Goal: Information Seeking & Learning: Learn about a topic

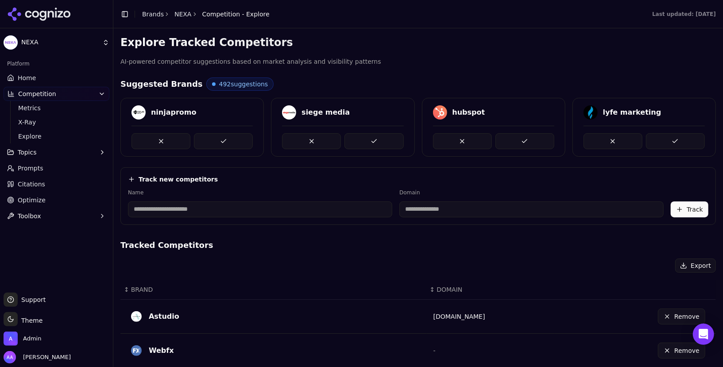
click at [50, 79] on link "Home" at bounding box center [57, 78] width 106 height 14
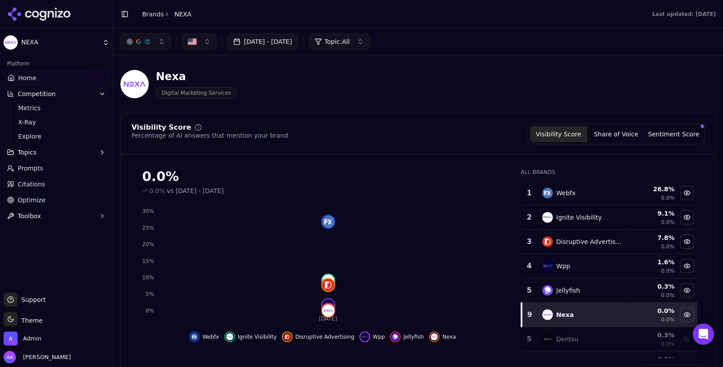
click at [155, 16] on link "Brands" at bounding box center [153, 14] width 22 height 7
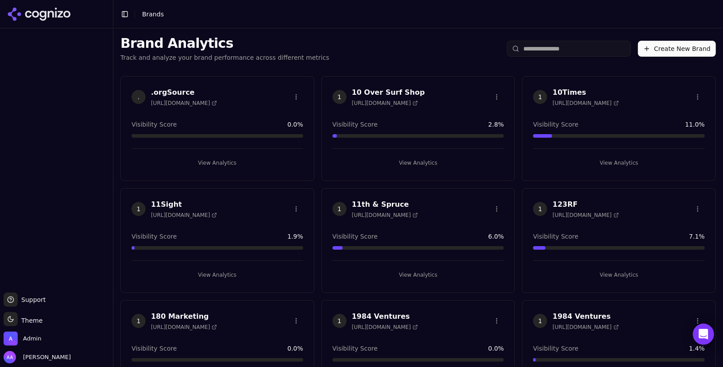
click at [598, 50] on input "search" at bounding box center [569, 49] width 124 height 16
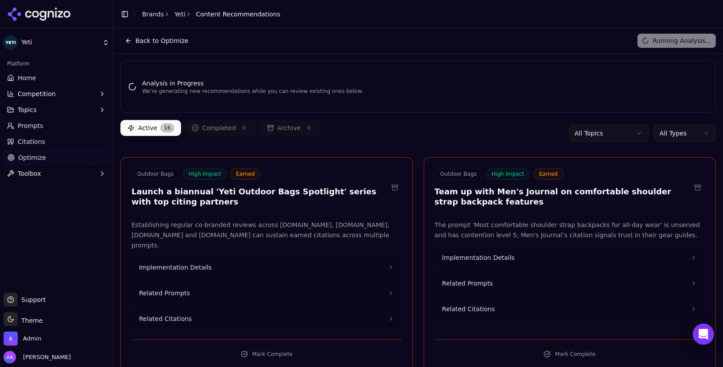
click at [25, 85] on ul "Home Competition Topics Prompts Citations Optimize Toolbox" at bounding box center [57, 126] width 106 height 110
click at [32, 81] on span "Home" at bounding box center [27, 78] width 18 height 9
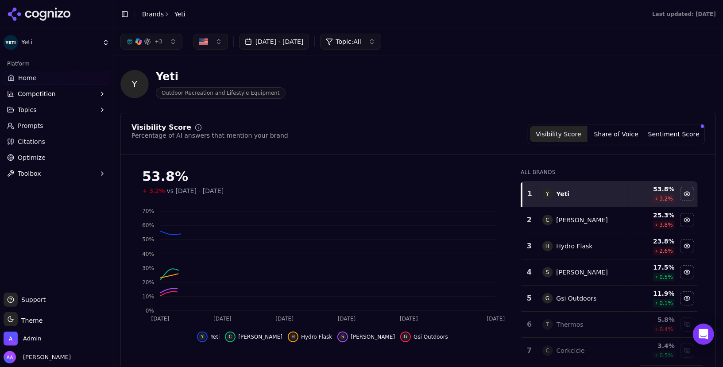
click at [157, 44] on span "+ 3" at bounding box center [159, 41] width 8 height 7
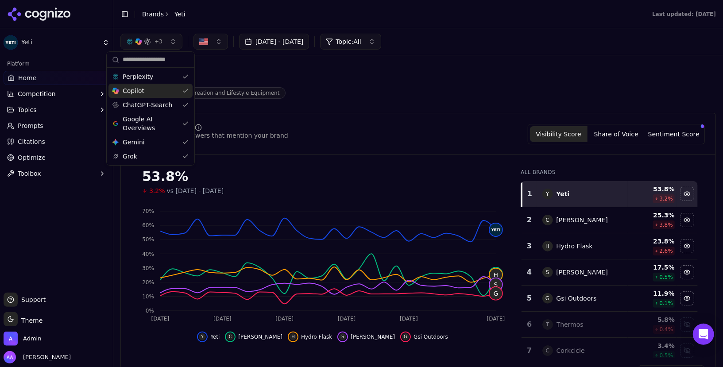
click at [157, 86] on div "Copilot" at bounding box center [150, 91] width 84 height 14
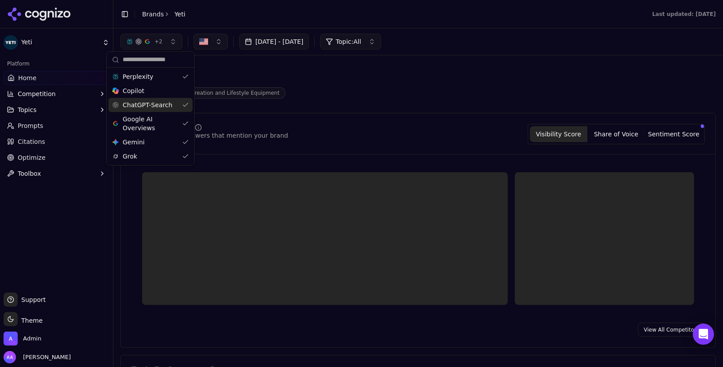
click at [155, 106] on span "ChatGPT-Search" at bounding box center [148, 105] width 50 height 9
click at [149, 124] on span "Google AI Overviews" at bounding box center [150, 124] width 56 height 18
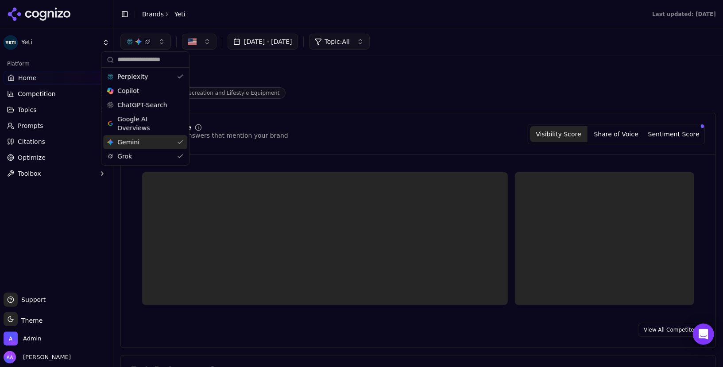
click at [146, 147] on div "Gemini Gemini" at bounding box center [145, 142] width 84 height 14
click at [143, 164] on div "Perplexity Copilot ChatGPT-Search Google AI Overviews Gemini Gemini Grok" at bounding box center [141, 116] width 88 height 97
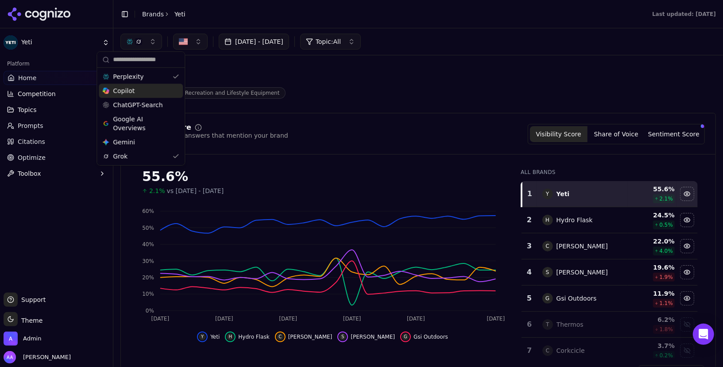
click at [144, 91] on div "Copilot" at bounding box center [141, 91] width 84 height 14
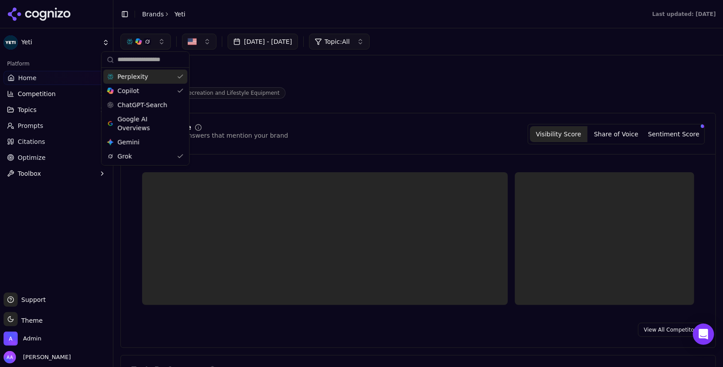
click at [145, 76] on span "Perplexity" at bounding box center [132, 76] width 31 height 9
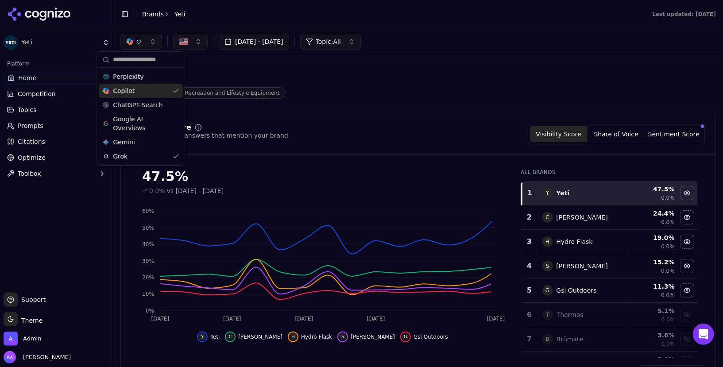
click at [156, 93] on div "Copilot" at bounding box center [141, 91] width 84 height 14
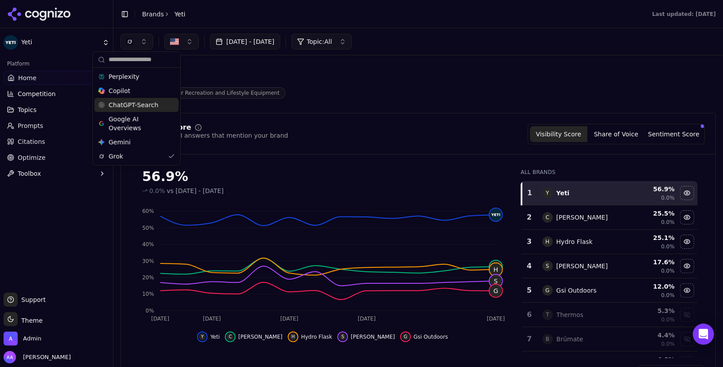
click at [152, 106] on span "ChatGPT-Search" at bounding box center [133, 105] width 50 height 9
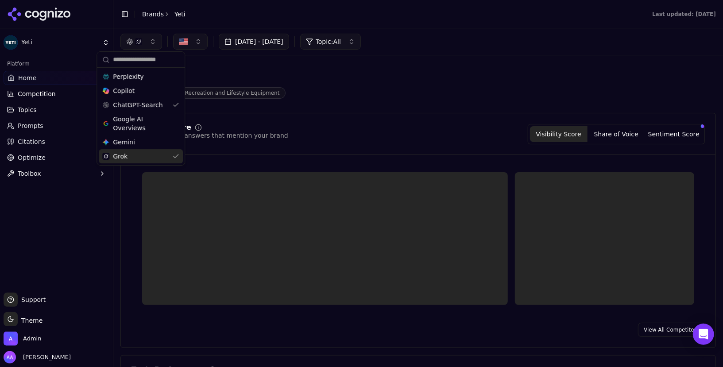
click at [153, 156] on div "Grok" at bounding box center [141, 156] width 84 height 14
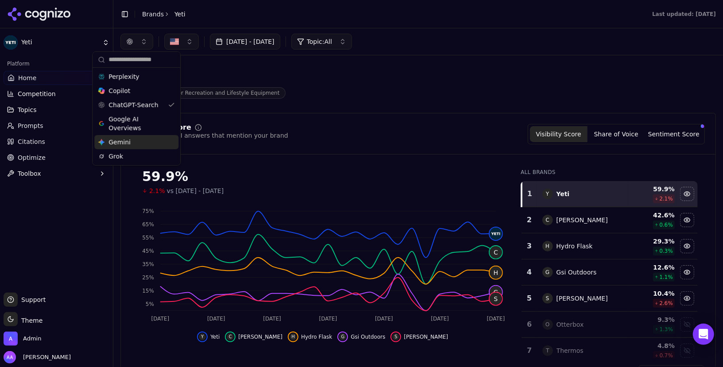
click at [137, 149] on div "Grok" at bounding box center [136, 156] width 84 height 14
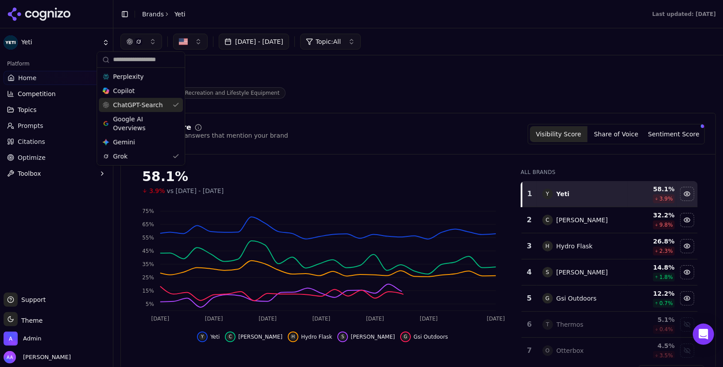
click at [146, 104] on span "ChatGPT-Search" at bounding box center [138, 105] width 50 height 9
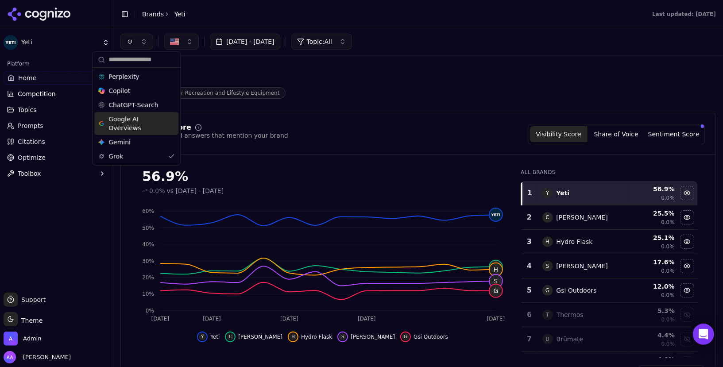
click at [123, 124] on span "Google AI Overviews" at bounding box center [136, 124] width 56 height 18
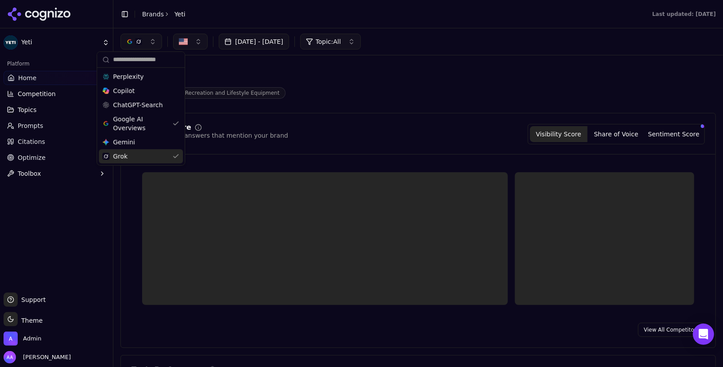
click at [124, 156] on span "Grok" at bounding box center [120, 156] width 15 height 9
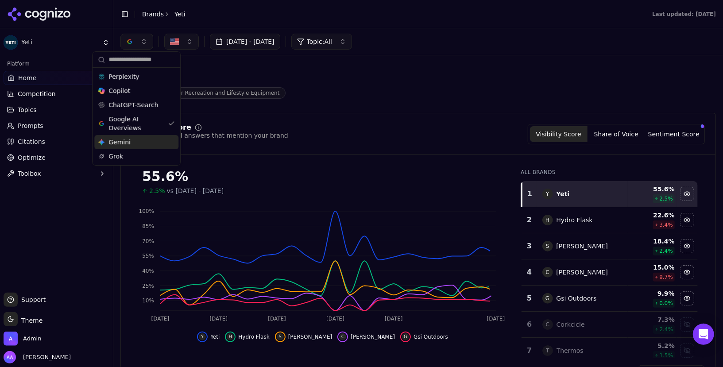
click at [130, 143] on div "Gemini Gemini" at bounding box center [136, 142] width 84 height 14
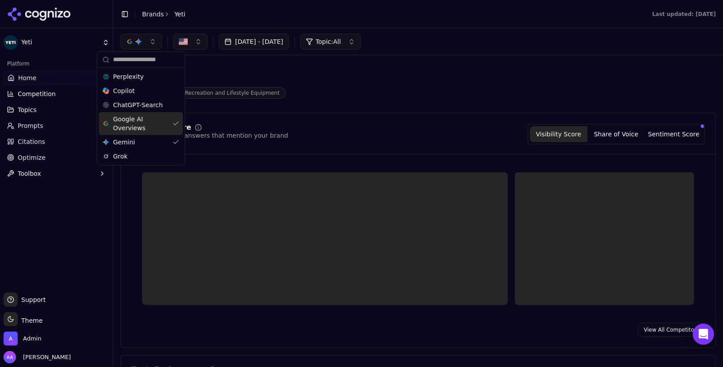
click at [137, 125] on span "Google AI Overviews" at bounding box center [141, 124] width 56 height 18
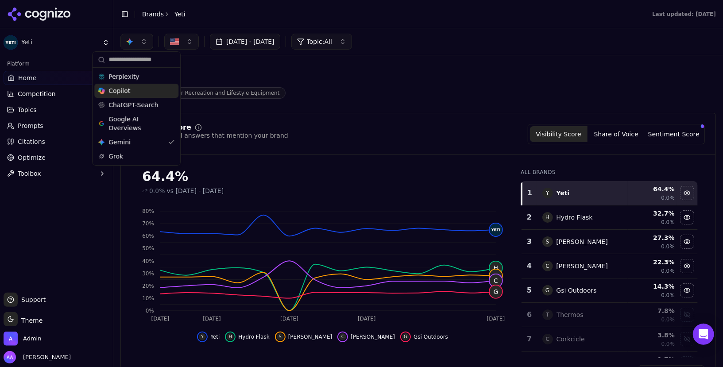
click at [45, 15] on icon at bounding box center [42, 16] width 7 height 10
click at [148, 21] on html "Yeti Platform Home Competition Topics Prompts Citations Optimize Toolbox Suppor…" at bounding box center [361, 183] width 723 height 367
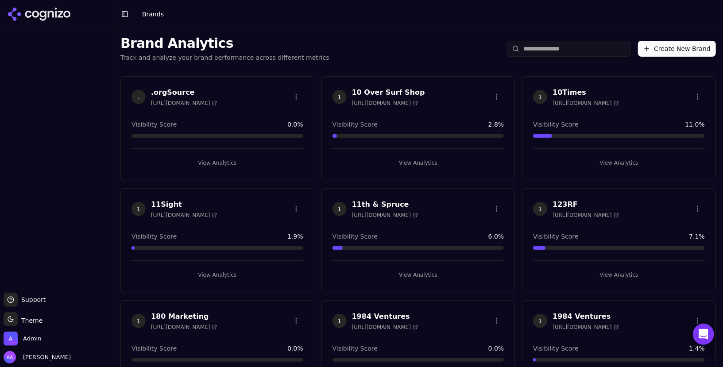
click at [580, 49] on input "search" at bounding box center [569, 49] width 124 height 16
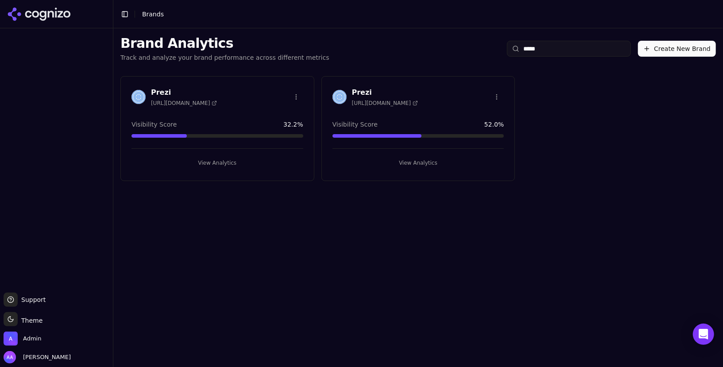
type input "*****"
click at [339, 94] on img at bounding box center [340, 97] width 14 height 14
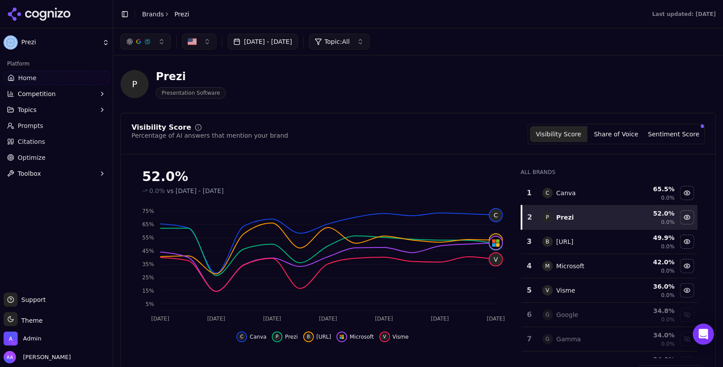
click at [60, 16] on icon at bounding box center [39, 14] width 64 height 13
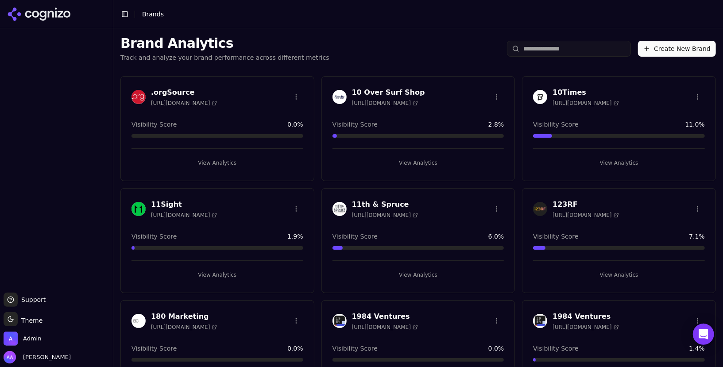
click at [535, 43] on input "search" at bounding box center [569, 49] width 124 height 16
click at [543, 50] on input "search" at bounding box center [569, 49] width 124 height 16
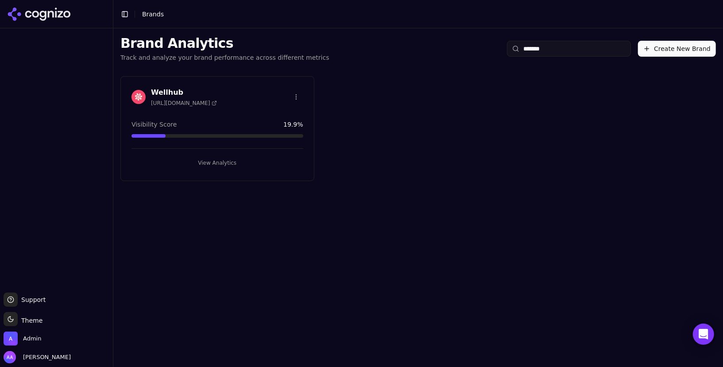
type input "*******"
click at [135, 90] on div at bounding box center [139, 97] width 14 height 14
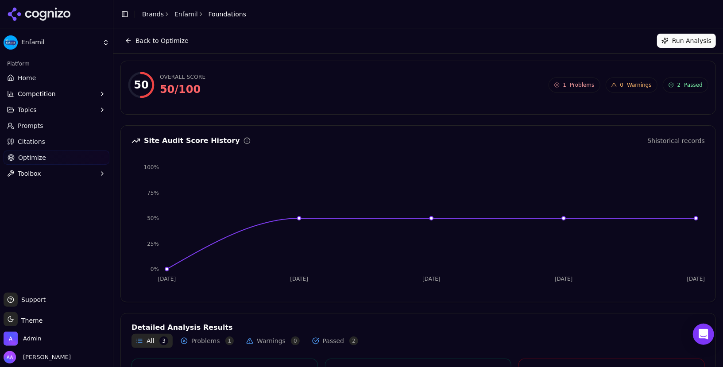
click at [143, 40] on button "Back to Optimize" at bounding box center [156, 41] width 73 height 14
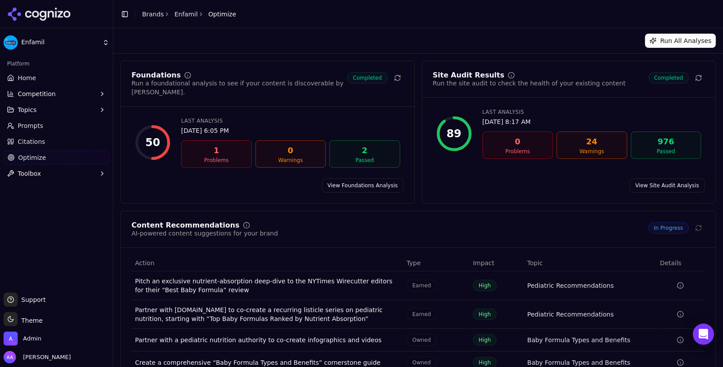
click at [651, 178] on link "View Site Audit Analysis" at bounding box center [667, 185] width 75 height 14
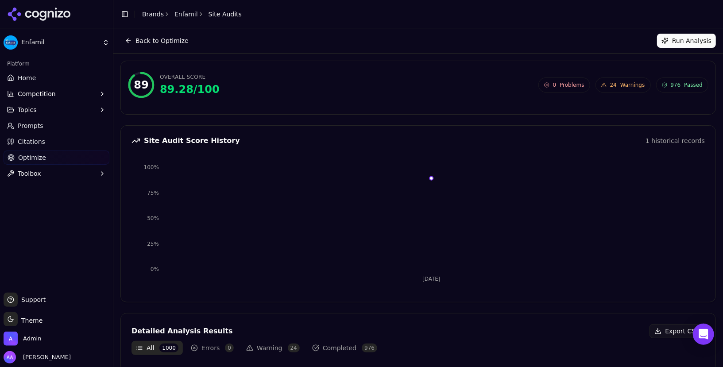
click at [695, 47] on button "Run Analysis" at bounding box center [686, 41] width 59 height 14
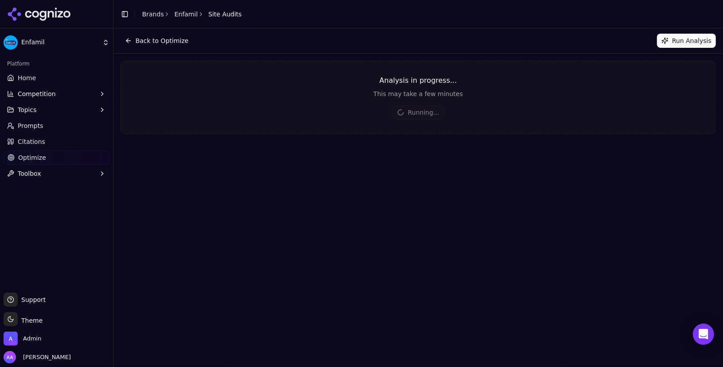
click at [149, 43] on button "Back to Optimize" at bounding box center [156, 41] width 73 height 14
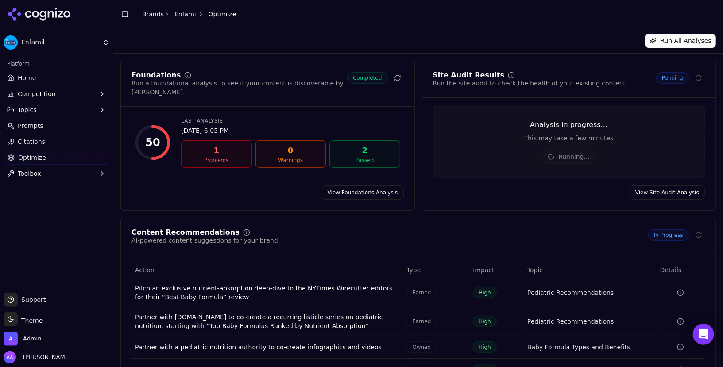
click at [288, 91] on div "Foundations Run a foundational analysis to see if your content is discoverable …" at bounding box center [268, 89] width 294 height 35
click at [371, 192] on link "View Foundations Analysis" at bounding box center [363, 193] width 82 height 14
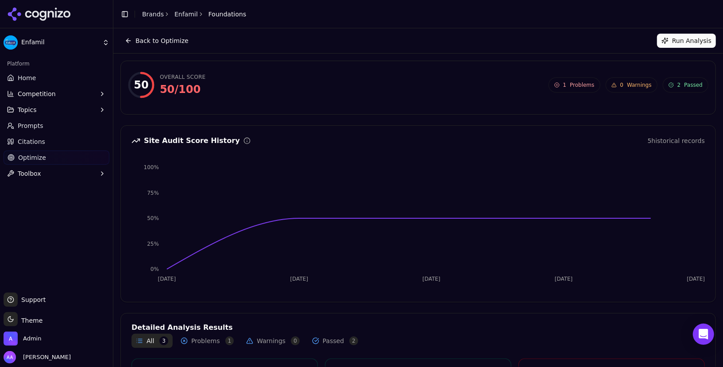
click at [387, 102] on div "50 Overall Score 50 / 100 1 Problems 0 Warnings 2 Passed 1 Problems 0 Warnings …" at bounding box center [418, 88] width 581 height 32
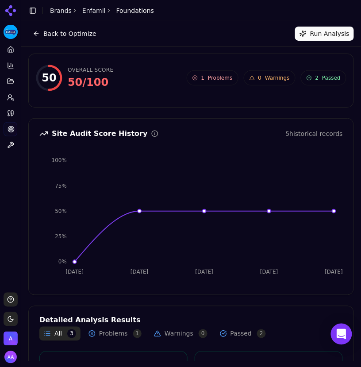
click at [320, 38] on button "Run Analysis" at bounding box center [324, 34] width 59 height 14
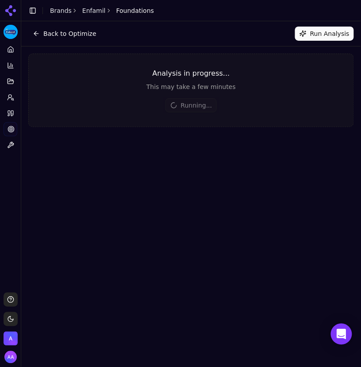
click at [261, 164] on div "Back to Optimize Run Analysis Analysis in progress... This may take a few minut…" at bounding box center [191, 191] width 340 height 341
click at [254, 59] on div "Analysis in progress... This may take a few minutes Running..." at bounding box center [191, 91] width 326 height 74
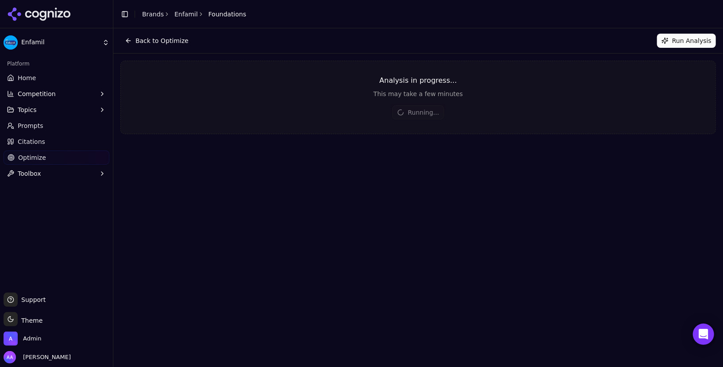
click at [302, 75] on div "Analysis in progress..." at bounding box center [418, 80] width 595 height 11
click at [165, 40] on button "Back to Optimize" at bounding box center [156, 41] width 73 height 14
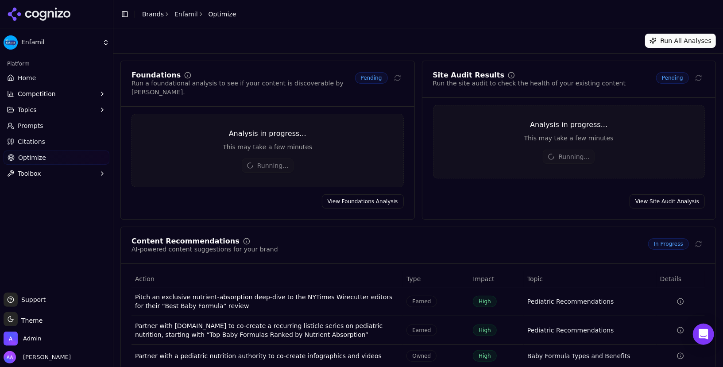
click at [39, 76] on link "Home" at bounding box center [57, 78] width 106 height 14
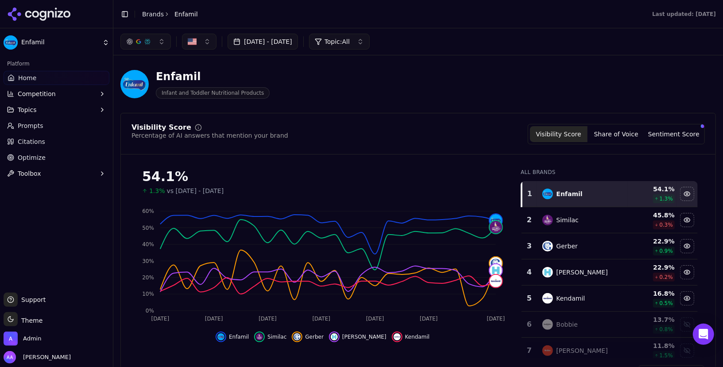
click at [582, 221] on div "Similac" at bounding box center [582, 220] width 81 height 11
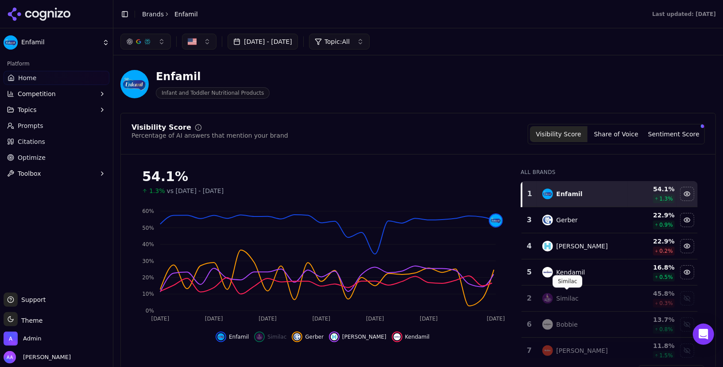
click at [576, 296] on div "Similac" at bounding box center [568, 298] width 22 height 9
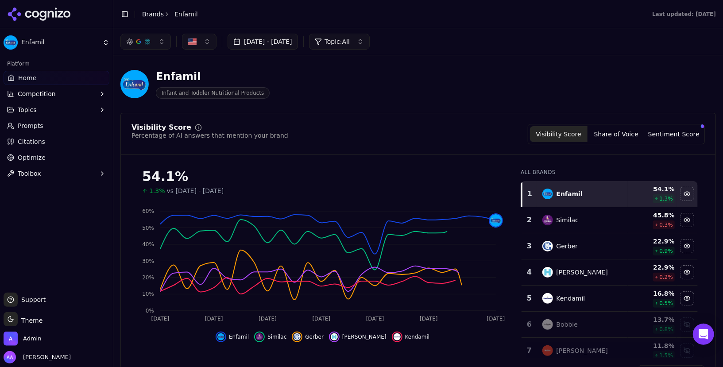
scroll to position [82, 0]
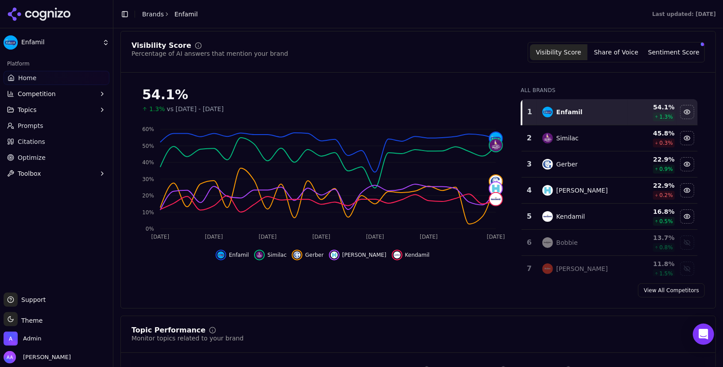
click at [584, 120] on td "Enfamil" at bounding box center [582, 112] width 91 height 26
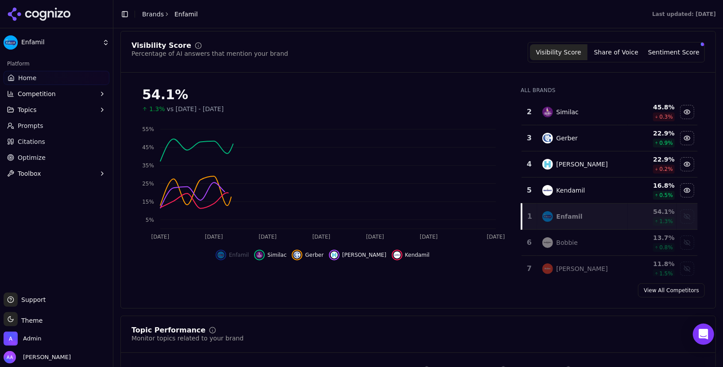
click at [584, 116] on td "Similac" at bounding box center [582, 112] width 91 height 26
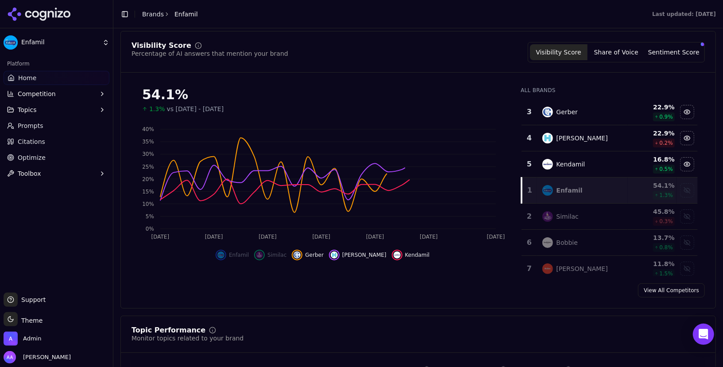
click at [574, 196] on td "Enfamil" at bounding box center [582, 191] width 91 height 26
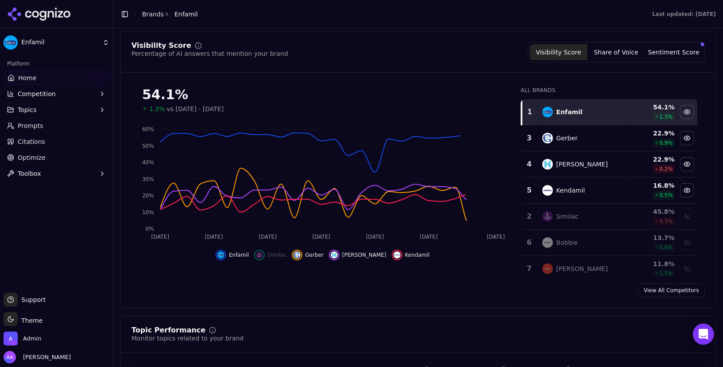
click at [569, 221] on td "Similac" at bounding box center [582, 217] width 91 height 26
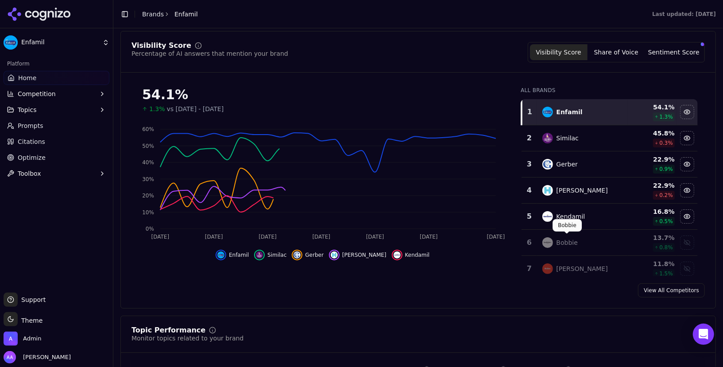
click at [567, 246] on td "Bobbie" at bounding box center [582, 243] width 91 height 26
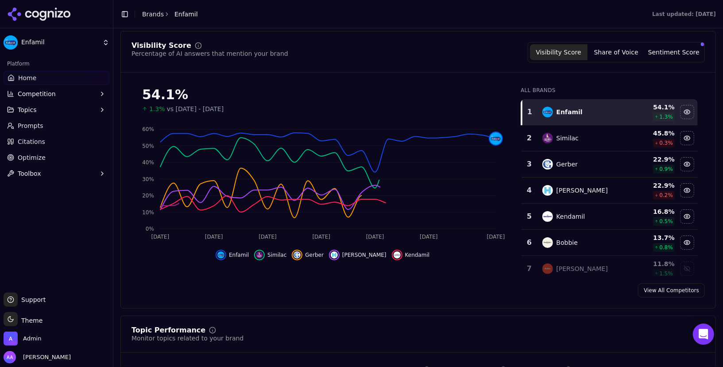
click at [563, 259] on td "[PERSON_NAME]" at bounding box center [582, 269] width 91 height 26
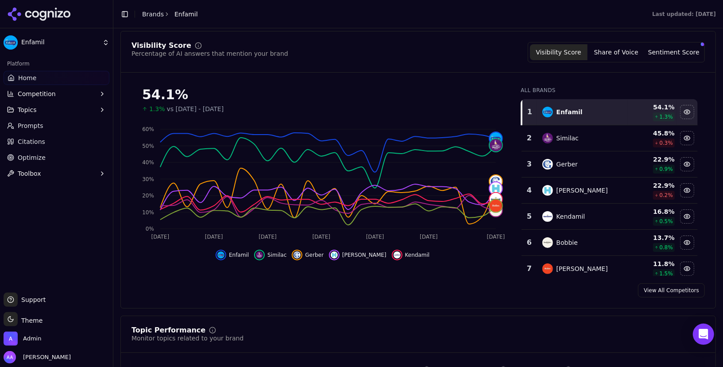
click at [401, 28] on header "Toggle Sidebar Brands Enfamil Last updated: [DATE]" at bounding box center [418, 14] width 610 height 28
